Goal: Transaction & Acquisition: Book appointment/travel/reservation

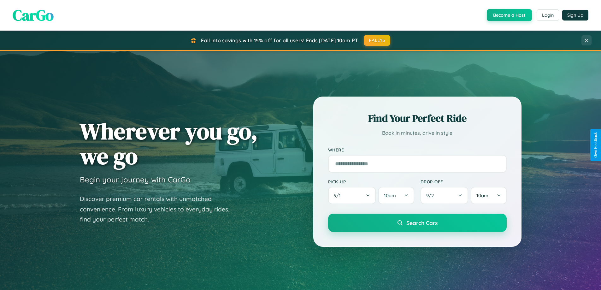
scroll to position [272, 0]
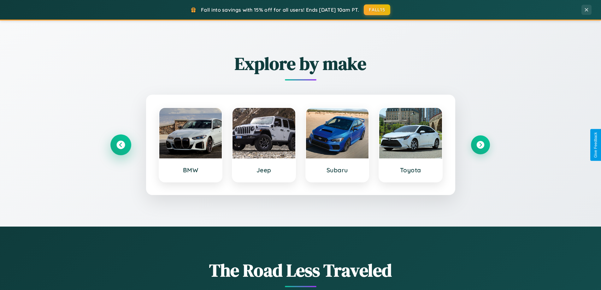
click at [120, 145] on icon at bounding box center [120, 145] width 9 height 9
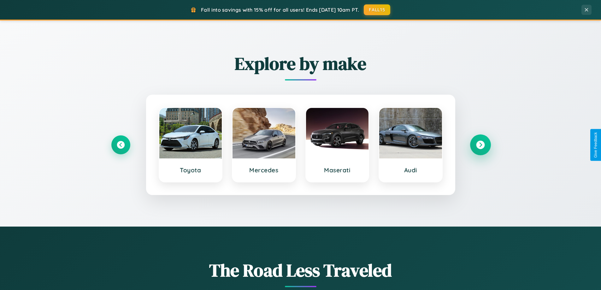
click at [480, 145] on icon at bounding box center [480, 145] width 9 height 9
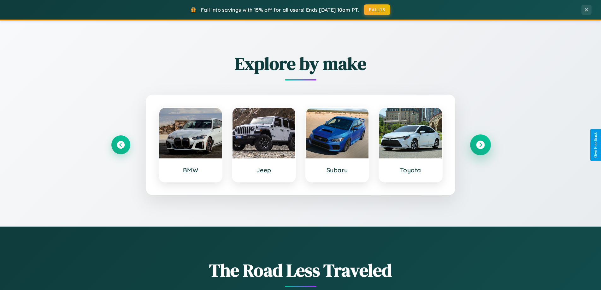
click at [480, 145] on icon at bounding box center [480, 145] width 9 height 9
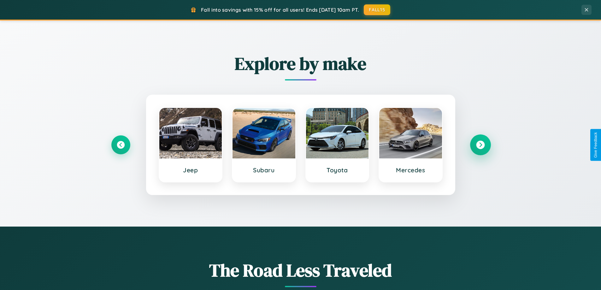
click at [480, 145] on icon at bounding box center [480, 145] width 9 height 9
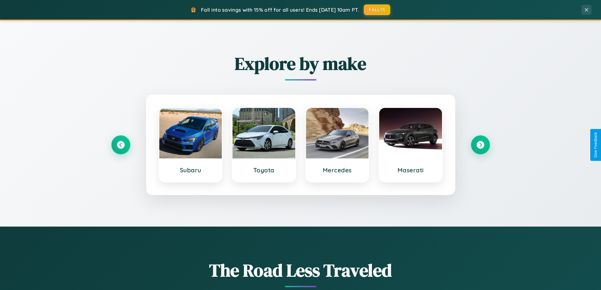
scroll to position [0, 0]
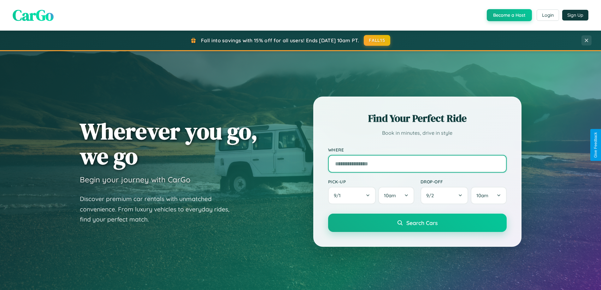
click at [417, 163] on input "text" at bounding box center [417, 164] width 179 height 18
type input "**********"
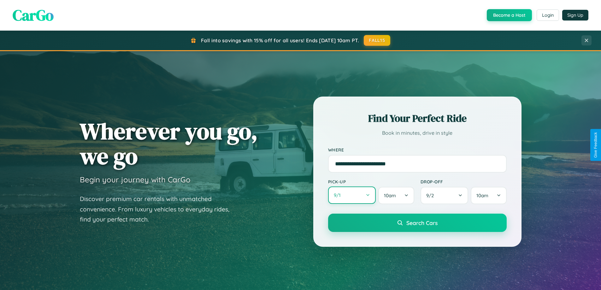
click at [352, 195] on button "9 / 1" at bounding box center [352, 194] width 48 height 17
select select "*"
select select "****"
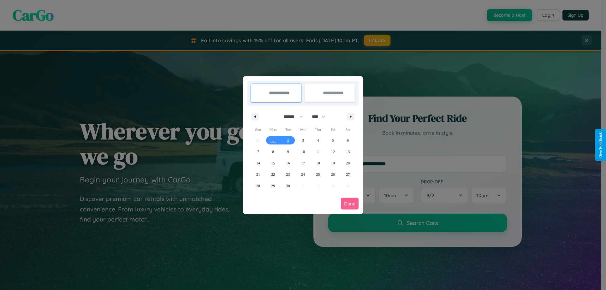
drag, startPoint x: 290, startPoint y: 116, endPoint x: 303, endPoint y: 126, distance: 16.2
click at [290, 116] on select "******* ******** ***** ***** *** **** **** ****** ********* ******* ******** **…" at bounding box center [292, 116] width 27 height 10
click at [318, 174] on span "25" at bounding box center [318, 174] width 4 height 11
type input "**********"
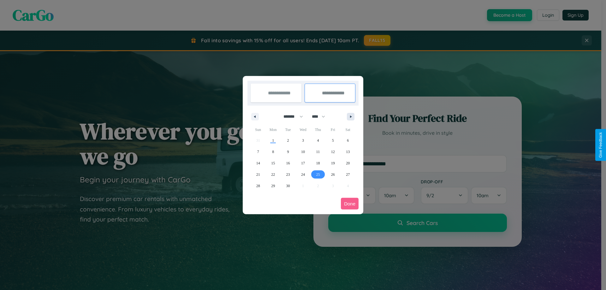
click at [350, 116] on icon "button" at bounding box center [351, 116] width 3 height 3
select select "*"
click at [303, 140] on span "1" at bounding box center [303, 140] width 2 height 11
type input "**********"
select select "*"
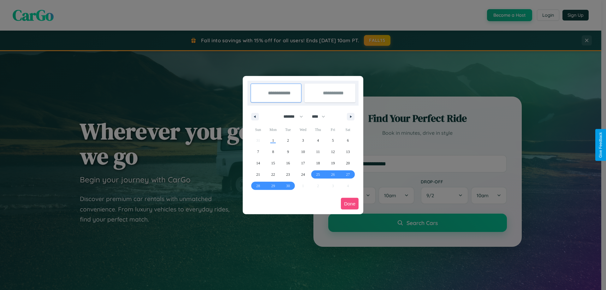
click at [350, 203] on button "Done" at bounding box center [350, 204] width 18 height 12
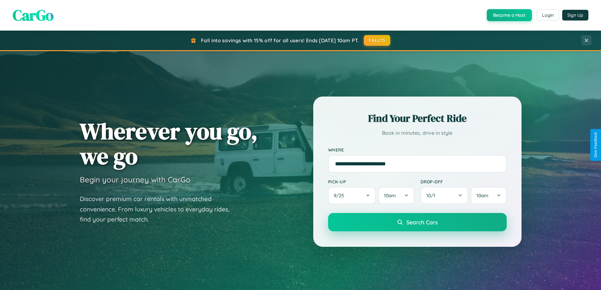
click at [417, 223] on span "Search Cars" at bounding box center [421, 222] width 31 height 7
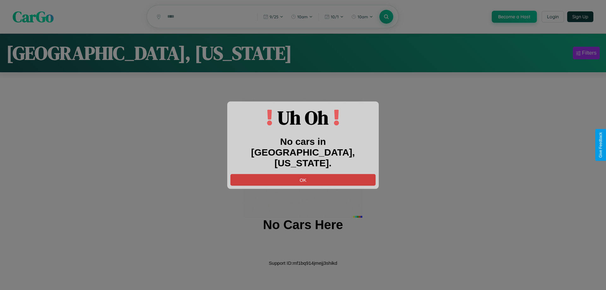
click at [303, 174] on button "OK" at bounding box center [302, 180] width 145 height 12
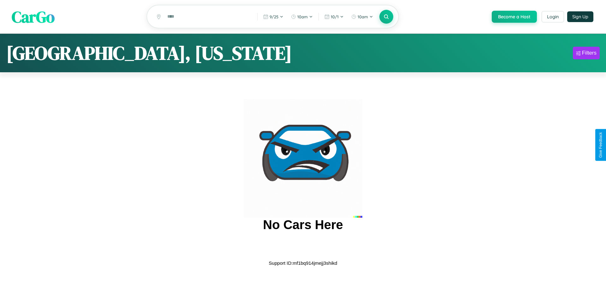
click at [33, 17] on span "CarGo" at bounding box center [33, 17] width 43 height 22
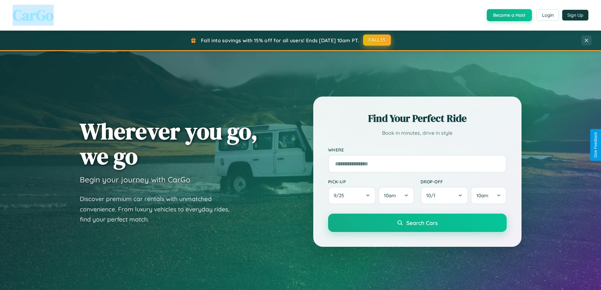
click at [377, 40] on button "FALL15" at bounding box center [377, 39] width 28 height 11
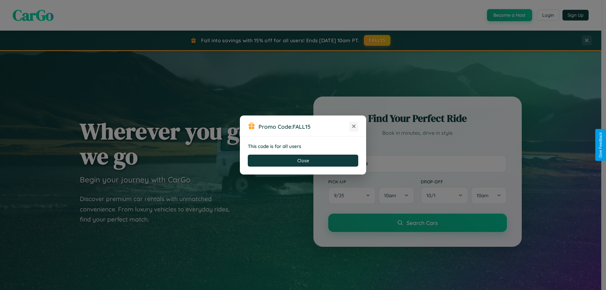
click at [354, 126] on icon at bounding box center [353, 126] width 6 height 6
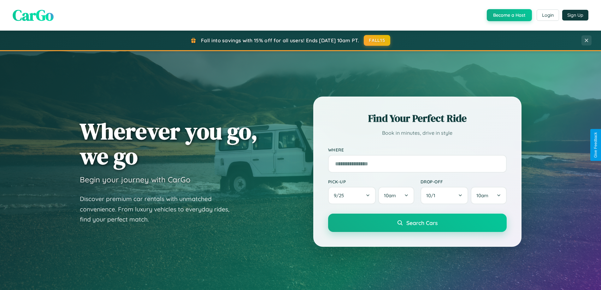
scroll to position [1013, 0]
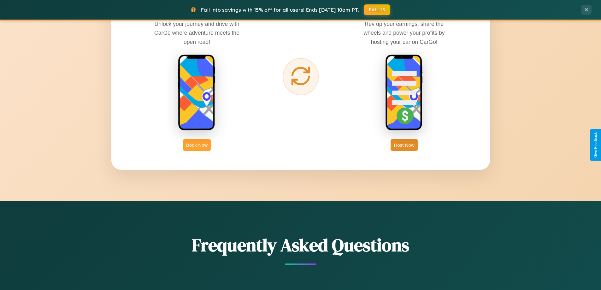
click at [197, 145] on button "Book Now" at bounding box center [197, 145] width 28 height 12
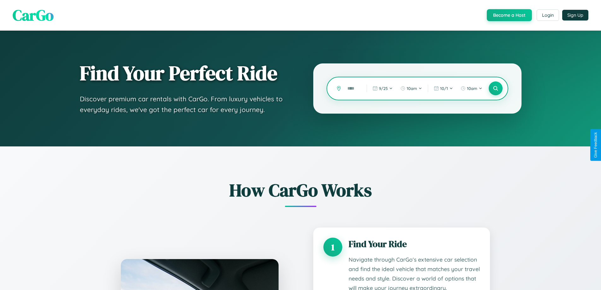
click at [352, 88] on input "text" at bounding box center [352, 88] width 16 height 11
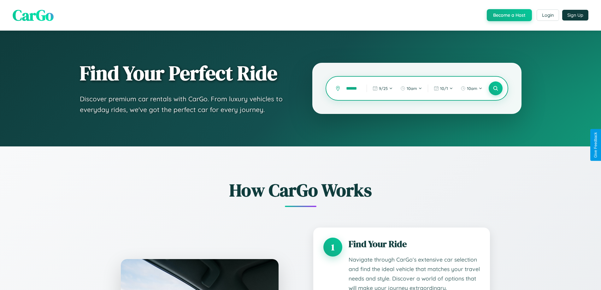
scroll to position [0, 4]
type input "******"
click at [495, 88] on icon at bounding box center [495, 88] width 6 height 6
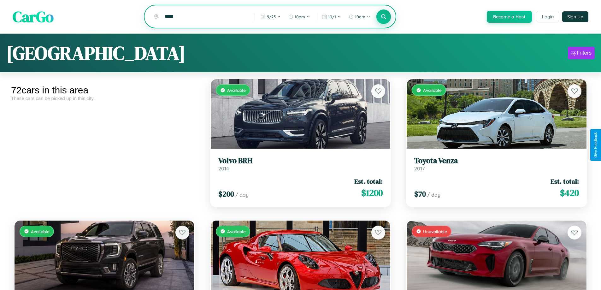
click at [383, 17] on icon at bounding box center [384, 17] width 6 height 6
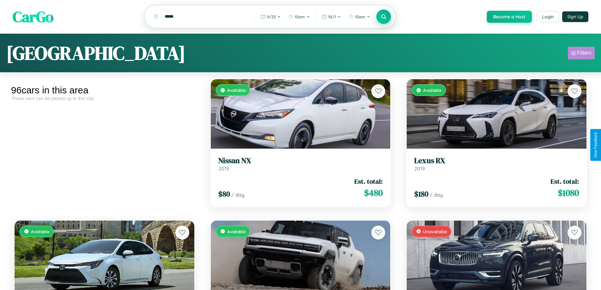
click at [581, 54] on div "Filters" at bounding box center [584, 53] width 15 height 6
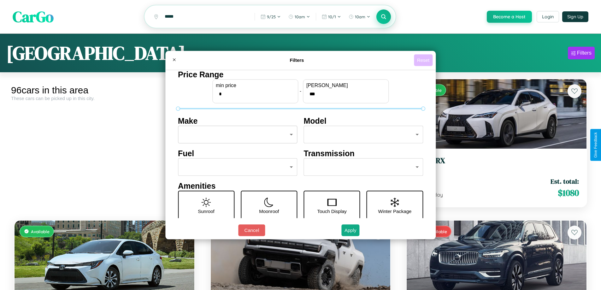
click at [424, 60] on button "Reset" at bounding box center [423, 60] width 19 height 12
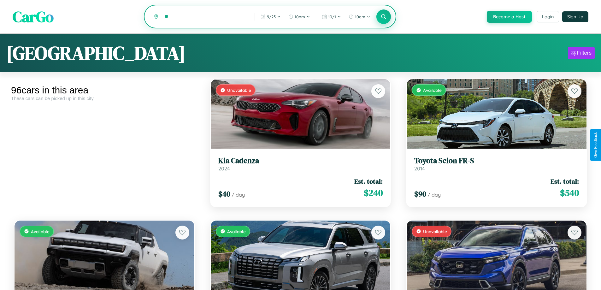
type input "*"
type input "*********"
click at [383, 17] on icon at bounding box center [384, 17] width 6 height 6
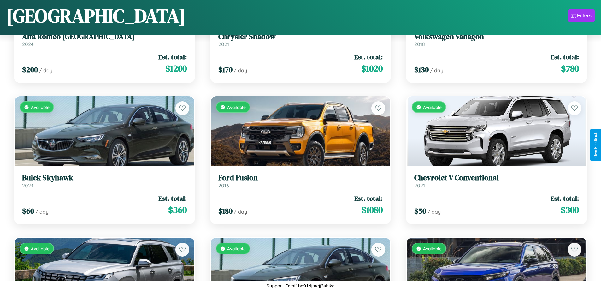
scroll to position [1784, 0]
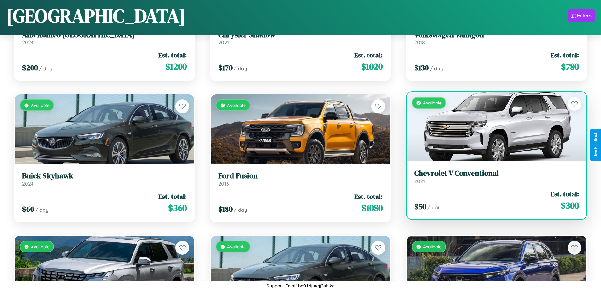
click at [492, 129] on div "Available" at bounding box center [497, 126] width 180 height 69
click at [492, 126] on div "Available" at bounding box center [497, 126] width 180 height 69
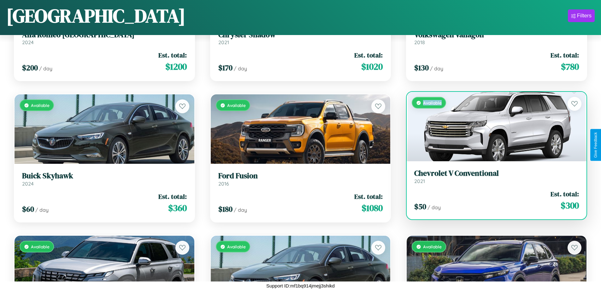
click at [492, 126] on div "Available" at bounding box center [497, 126] width 180 height 69
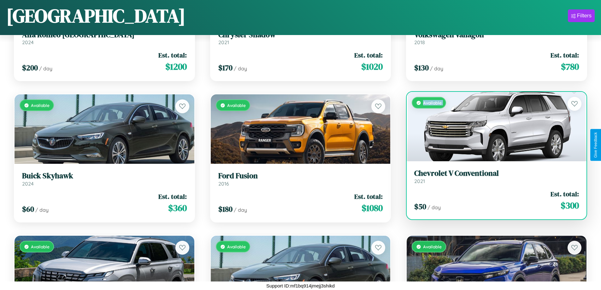
click at [492, 126] on div "Available" at bounding box center [497, 126] width 180 height 69
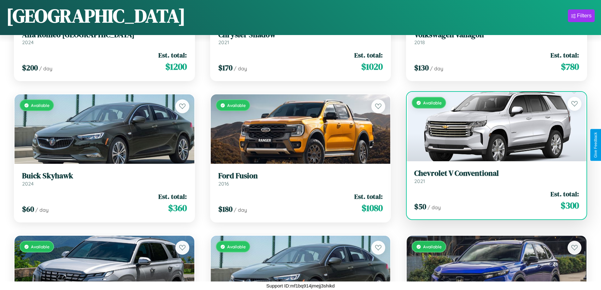
click at [492, 126] on div "Available" at bounding box center [497, 126] width 180 height 69
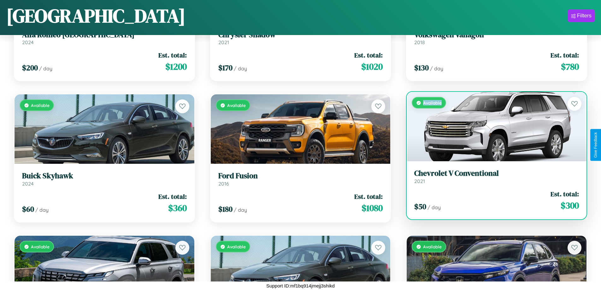
click at [492, 126] on div "Available" at bounding box center [497, 126] width 180 height 69
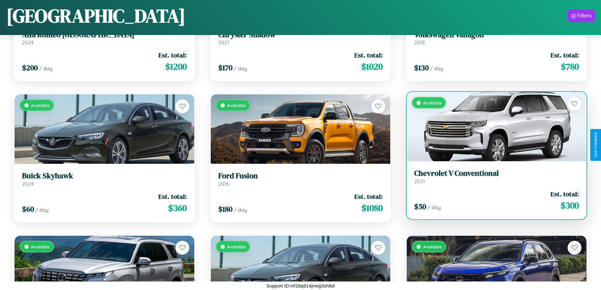
click at [492, 176] on h3 "Chevrolet V Conventional" at bounding box center [496, 173] width 165 height 9
